Goal: Check status: Check status

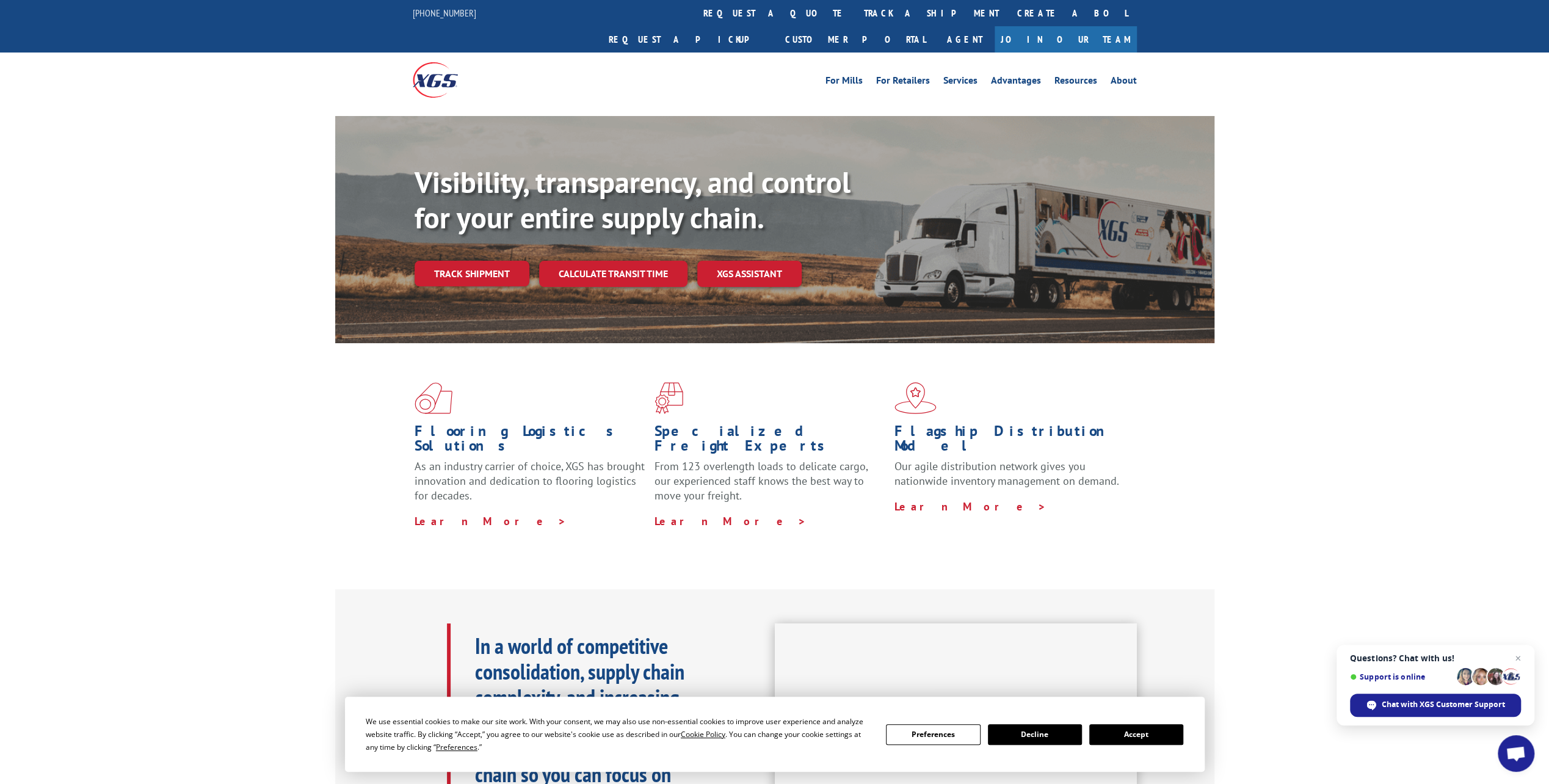
click at [480, 261] on link "Track shipment" at bounding box center [472, 273] width 115 height 26
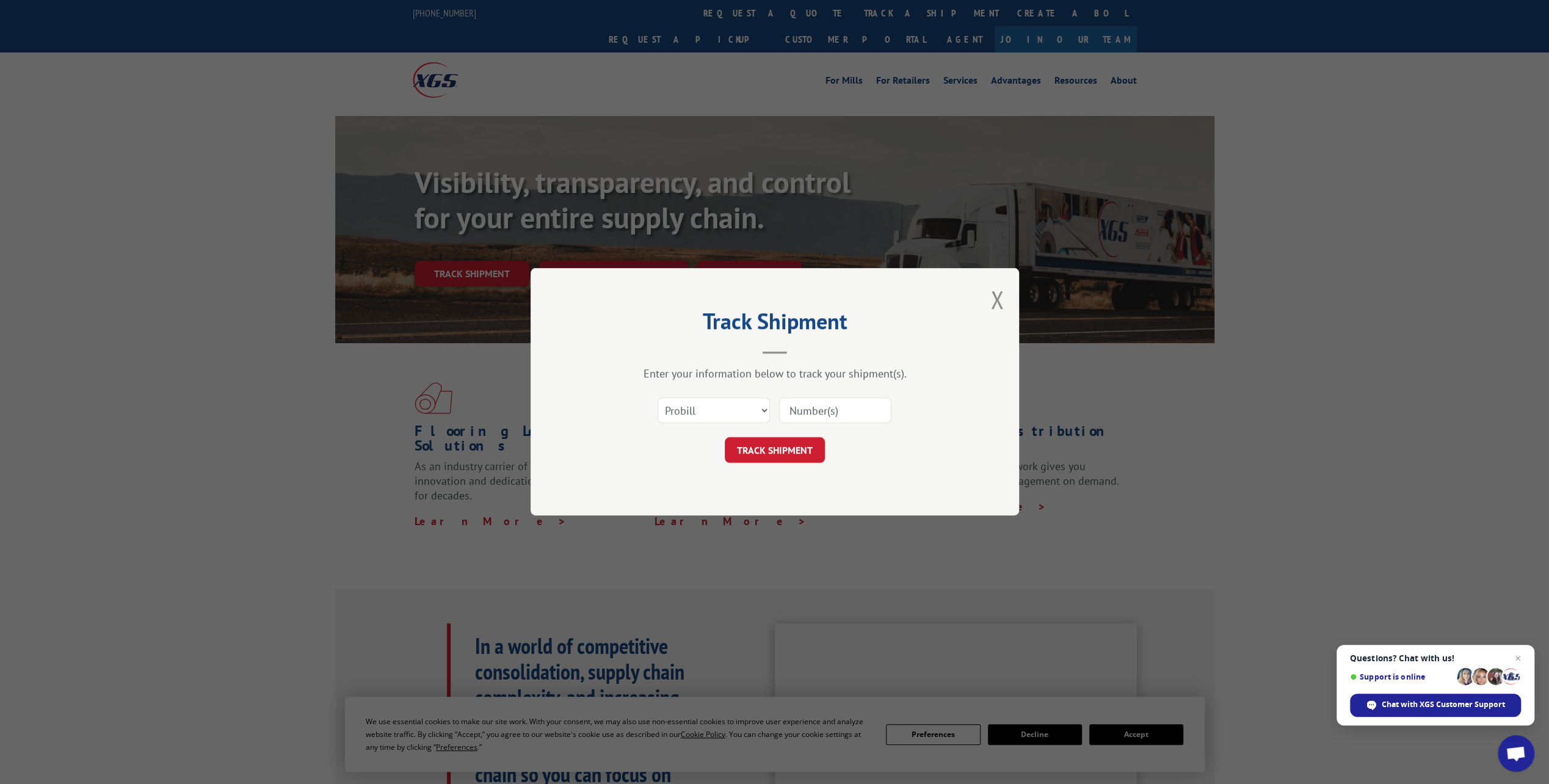
click at [815, 400] on input at bounding box center [835, 411] width 113 height 26
click at [829, 413] on input at bounding box center [835, 411] width 113 height 26
paste input "17402385"
type input "17402385"
click button "TRACK SHIPMENT" at bounding box center [775, 451] width 100 height 26
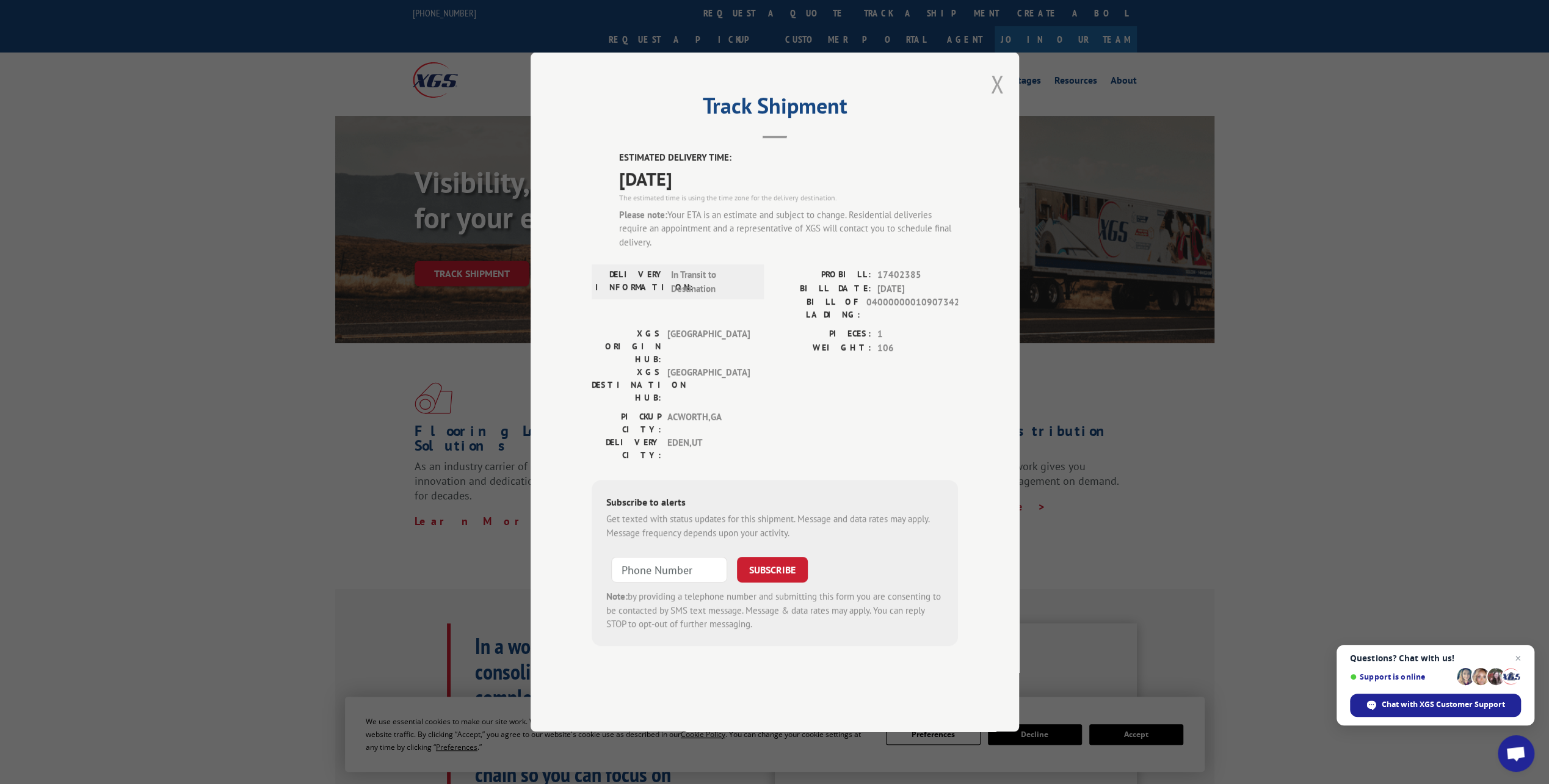
click at [1003, 100] on button "Close modal" at bounding box center [997, 84] width 13 height 32
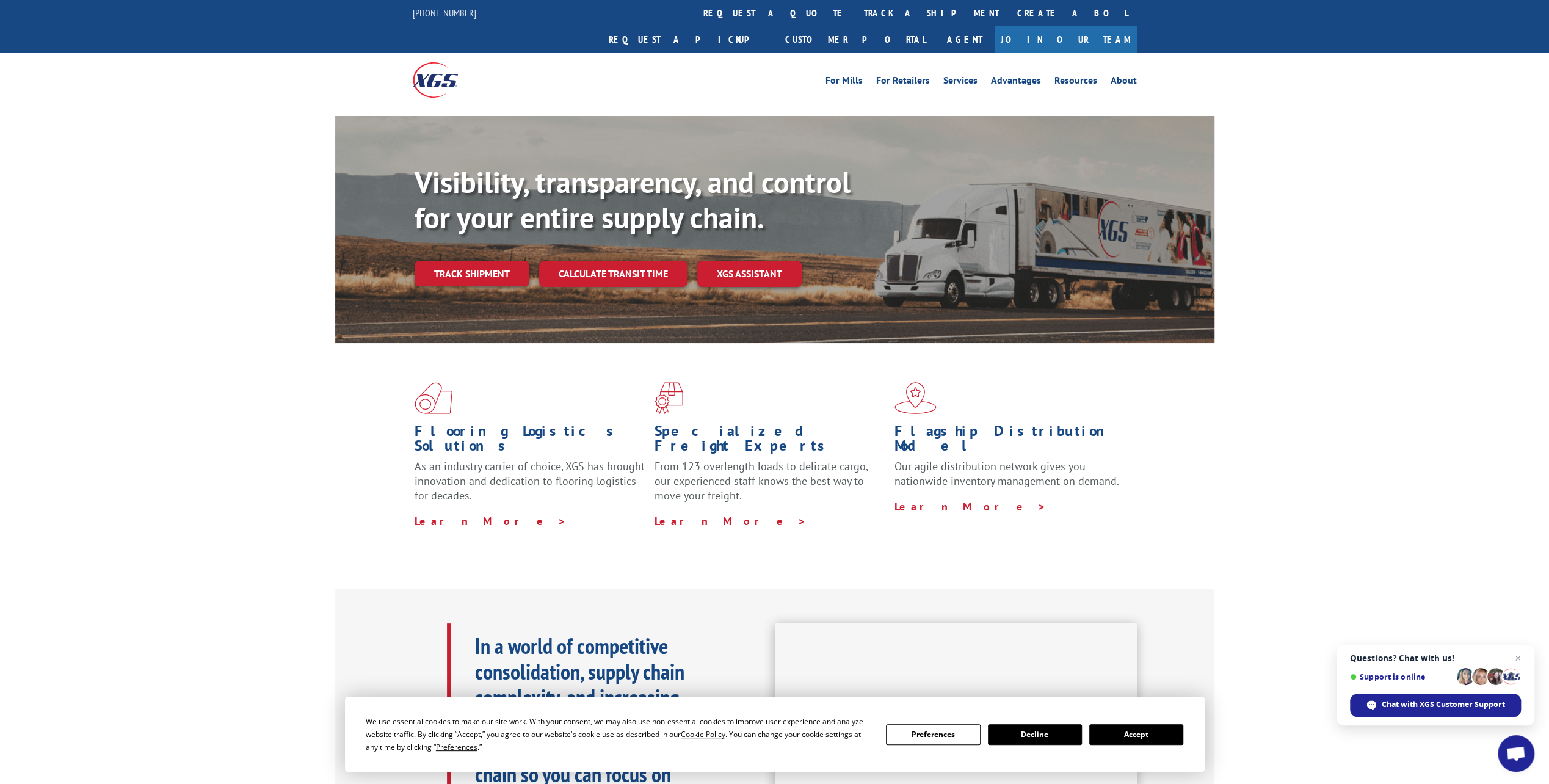
drag, startPoint x: 475, startPoint y: 247, endPoint x: 587, endPoint y: 139, distance: 155.6
click at [475, 261] on link "Track shipment" at bounding box center [472, 273] width 115 height 26
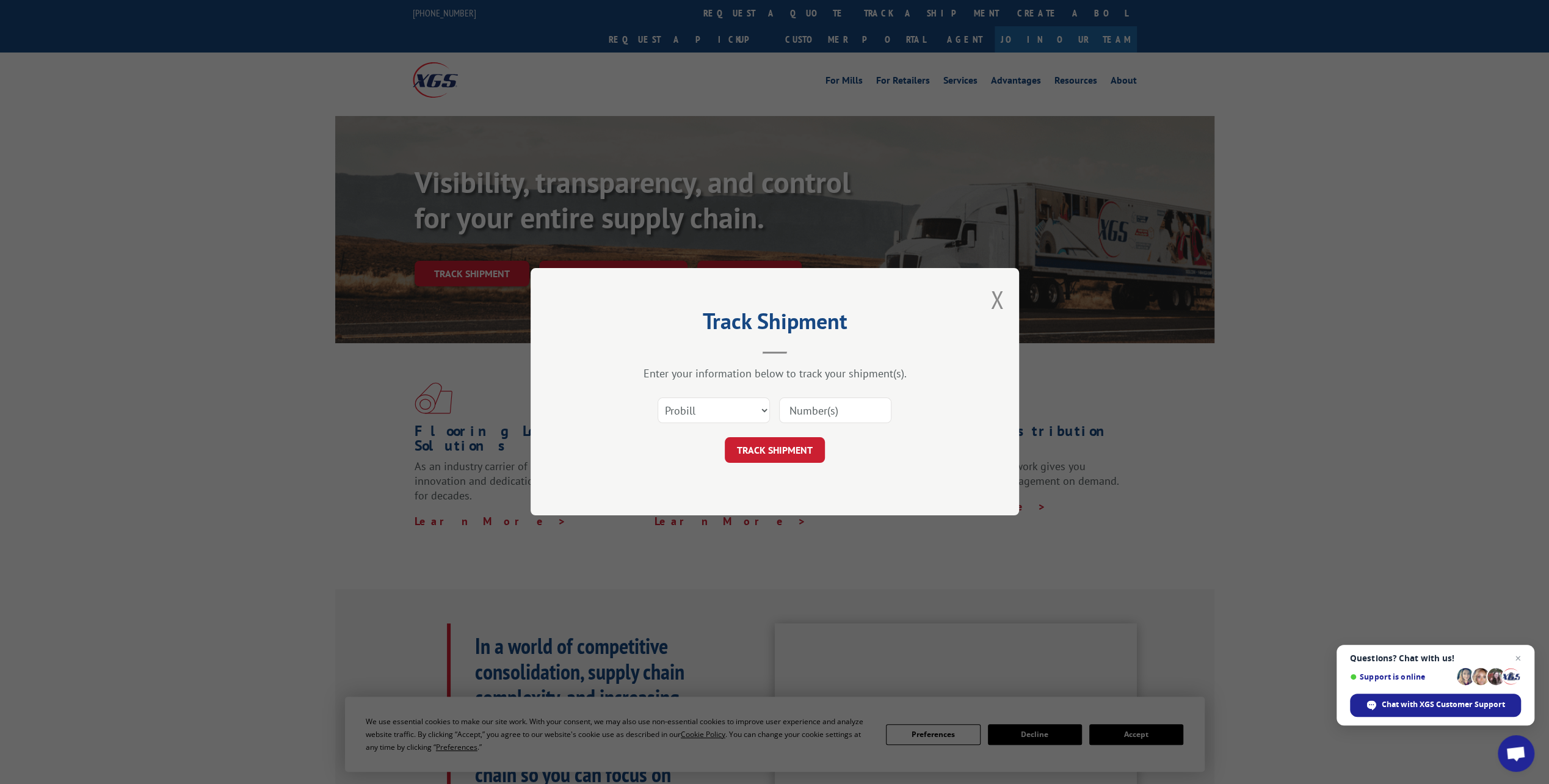
drag, startPoint x: 852, startPoint y: 411, endPoint x: 831, endPoint y: 339, distance: 75.0
click at [852, 411] on input at bounding box center [835, 411] width 113 height 26
click at [813, 414] on input at bounding box center [835, 411] width 113 height 26
paste input "17402385"
type input "17402385"
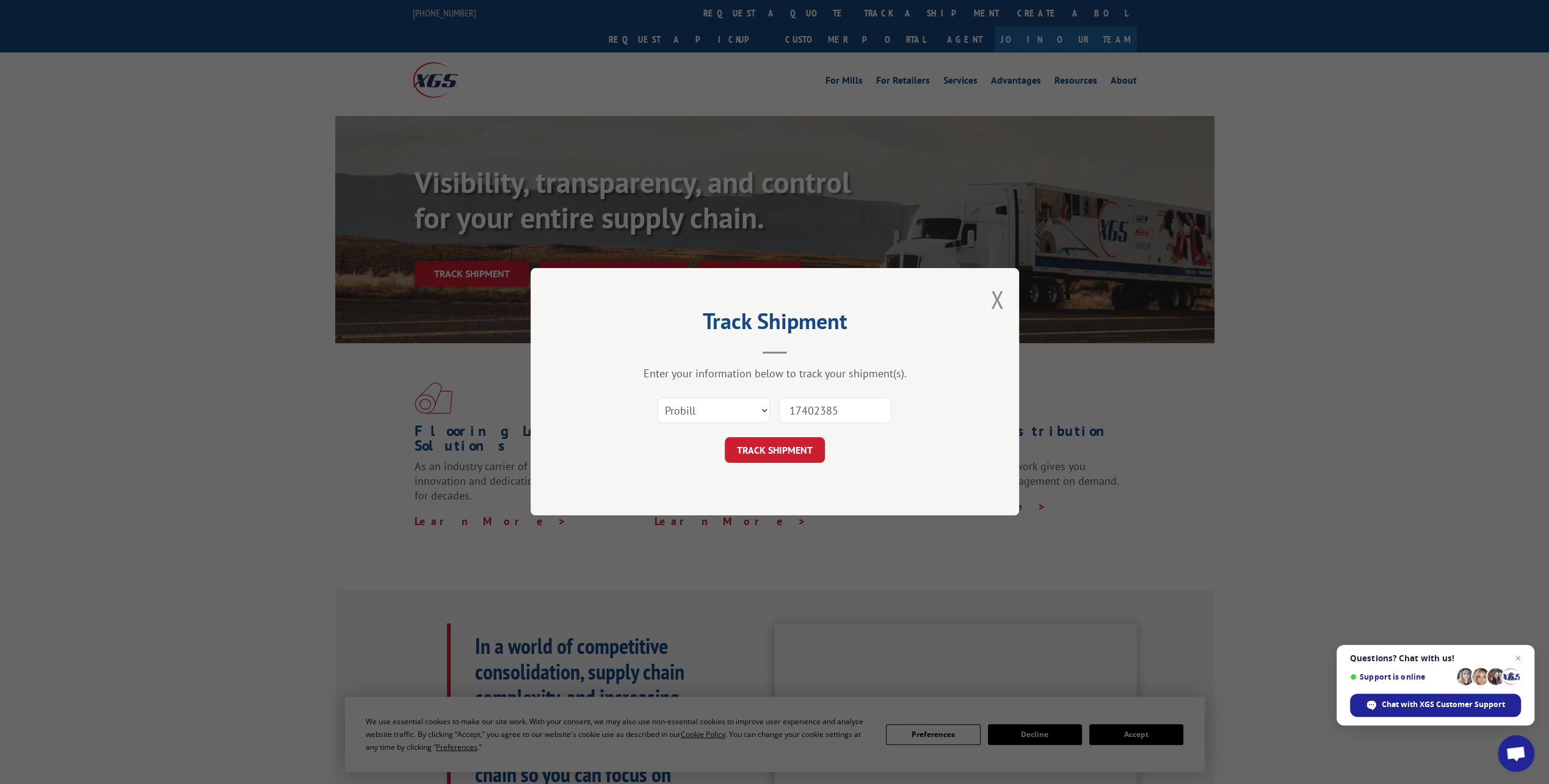
click button "TRACK SHIPMENT" at bounding box center [775, 451] width 100 height 26
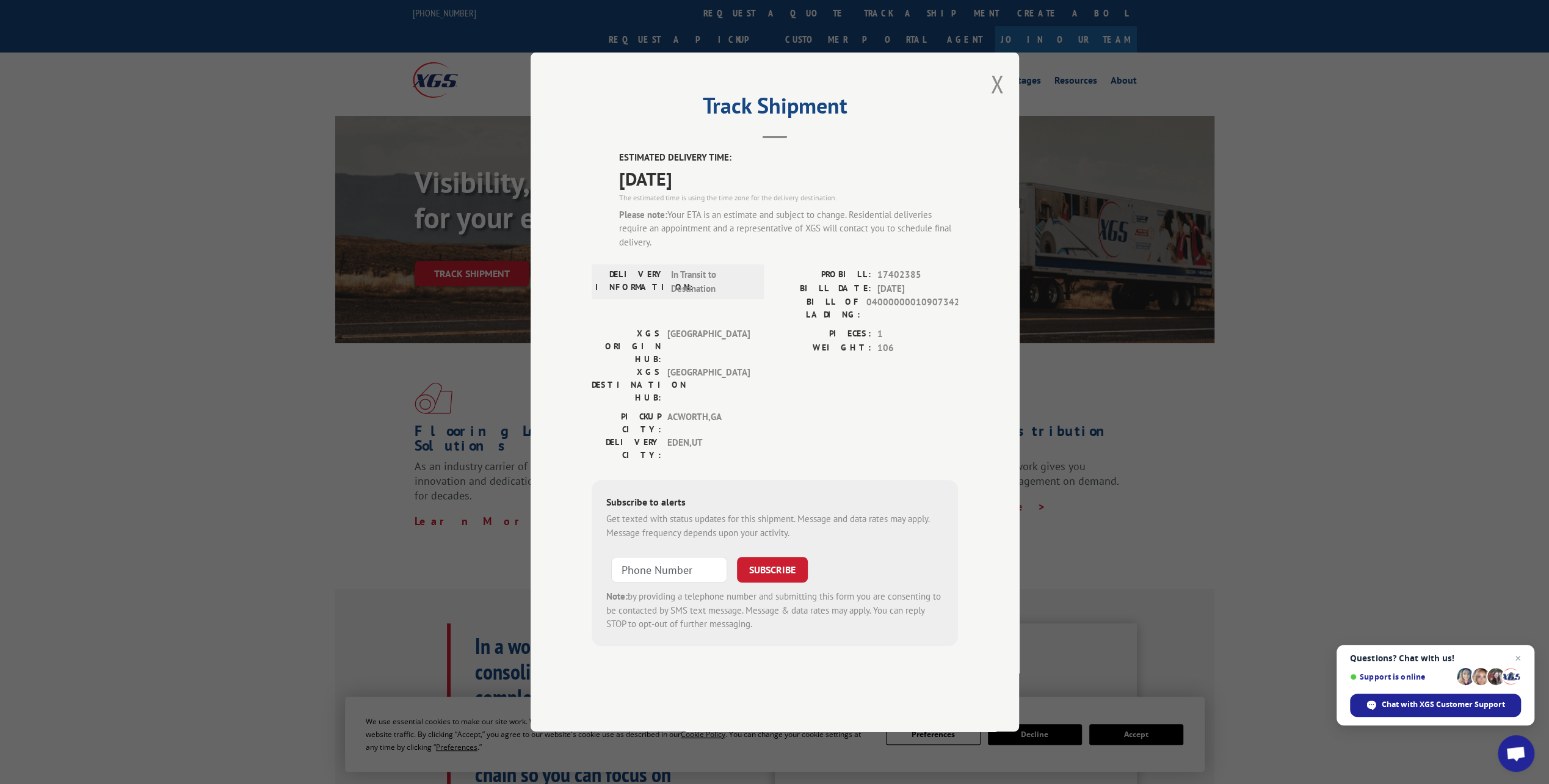
click at [1004, 126] on div "Track Shipment ESTIMATED DELIVERY TIME: [DATE] The estimated time is using the …" at bounding box center [775, 392] width 488 height 679
click at [992, 100] on button "Close modal" at bounding box center [997, 84] width 13 height 32
